Goal: Go to known website: Access a specific website the user already knows

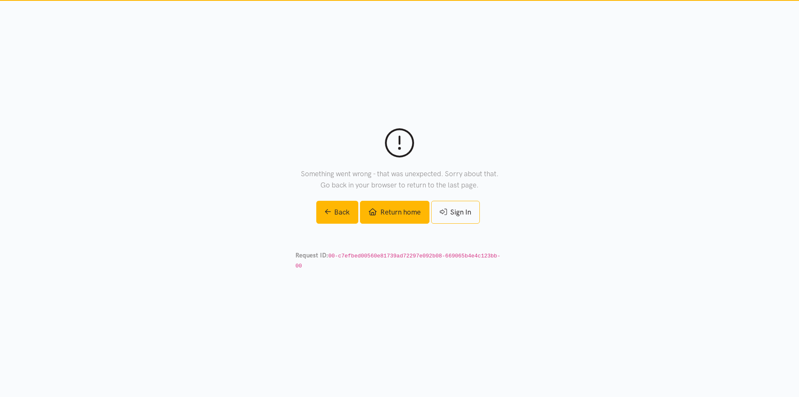
click at [399, 219] on link "Return home" at bounding box center [394, 212] width 69 height 23
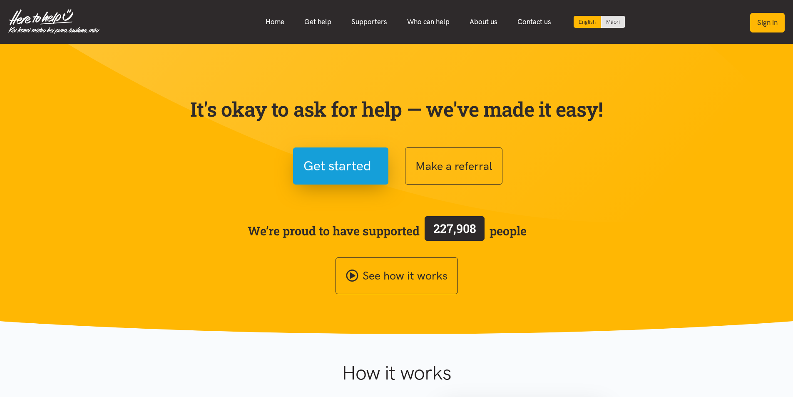
click at [775, 20] on button "Sign in" at bounding box center [767, 23] width 35 height 20
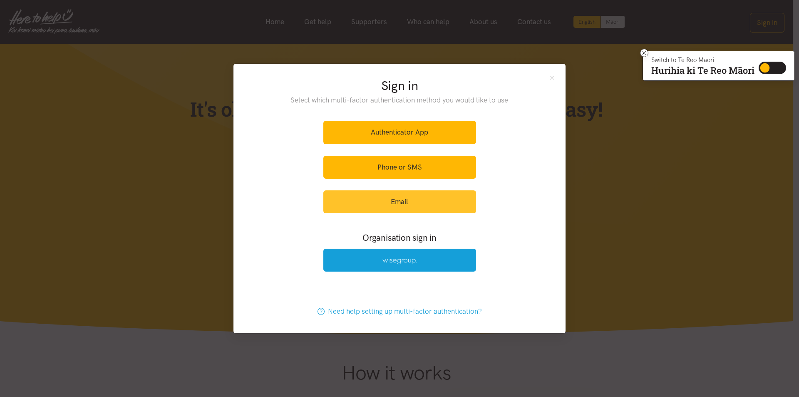
click at [436, 202] on link "Email" at bounding box center [399, 201] width 153 height 23
